Goal: Navigation & Orientation: Find specific page/section

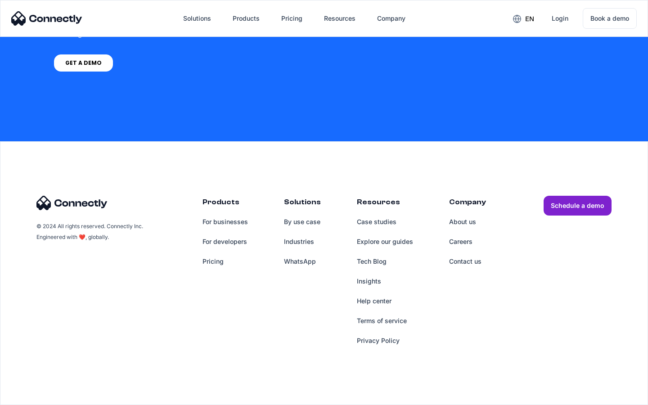
scroll to position [682, 0]
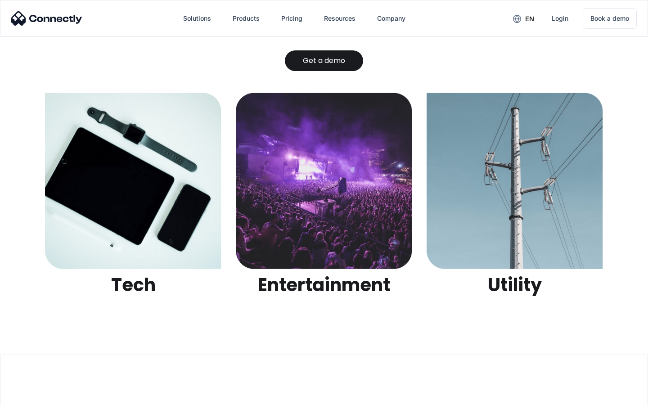
scroll to position [2840, 0]
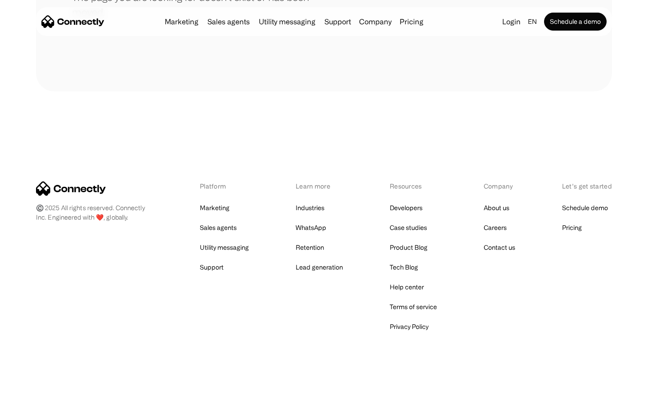
scroll to position [164, 0]
